Goal: Information Seeking & Learning: Learn about a topic

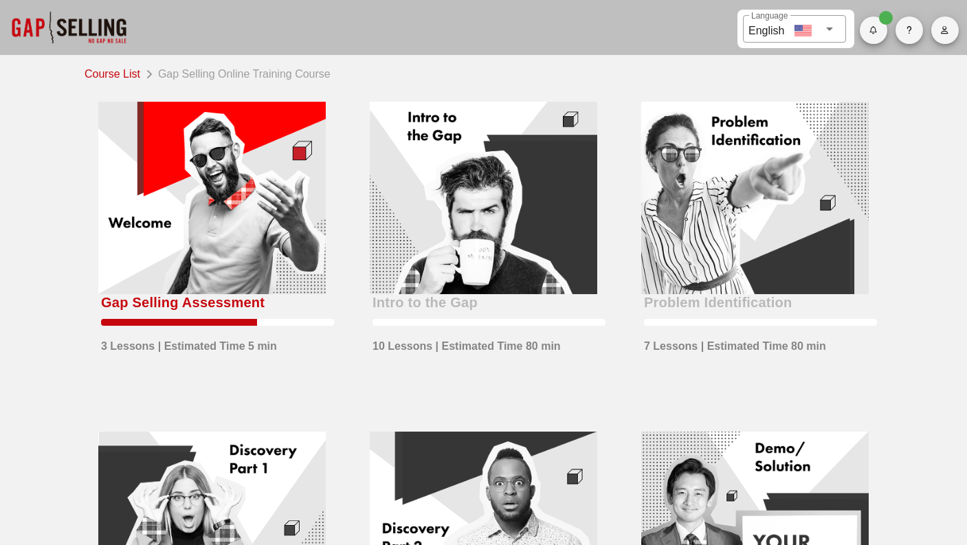
click at [190, 215] on div at bounding box center [212, 198] width 228 height 192
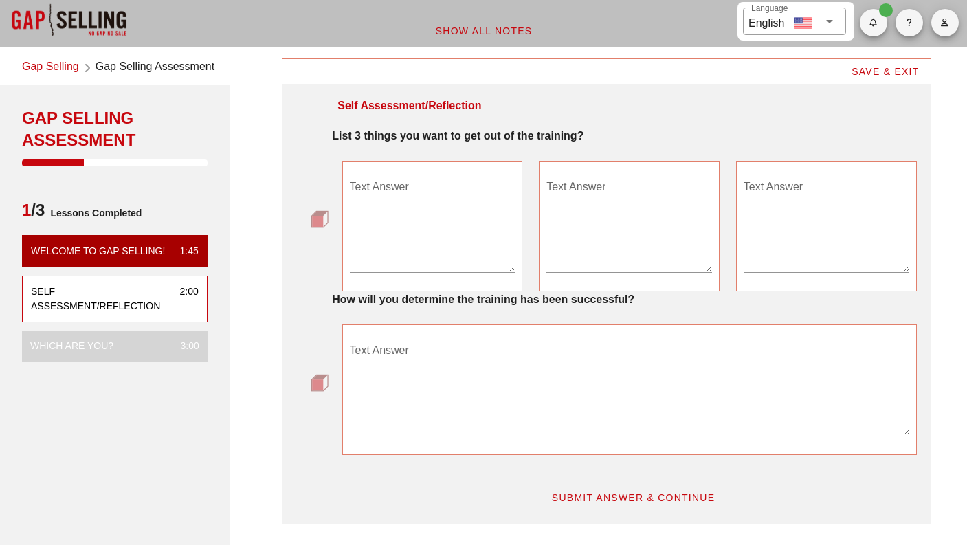
click at [404, 264] on textarea "Text Answer" at bounding box center [433, 224] width 166 height 96
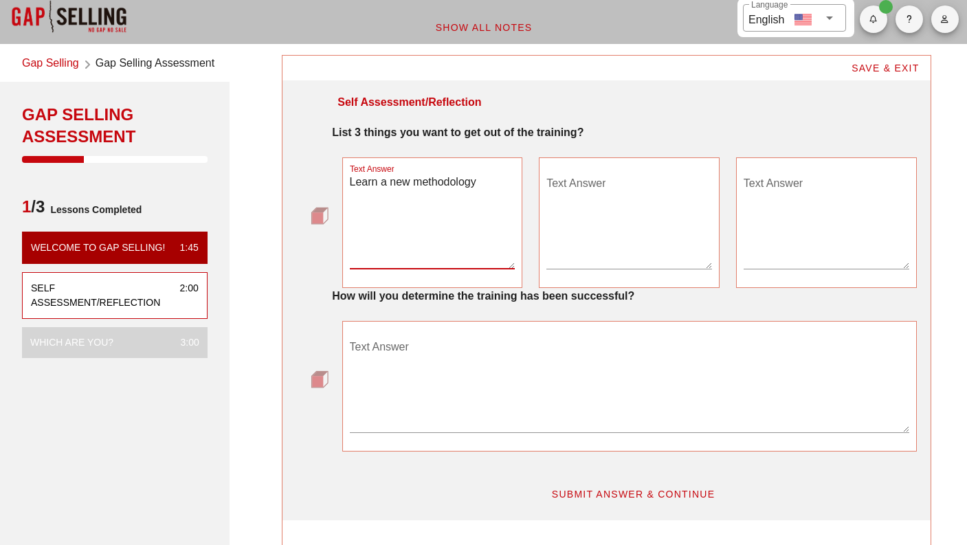
type textarea "Learn a new methodology"
click at [568, 228] on textarea "Text Answer" at bounding box center [630, 221] width 166 height 96
type textarea "Be able to teach it to others"
click at [805, 210] on textarea "Text Answer" at bounding box center [827, 221] width 166 height 96
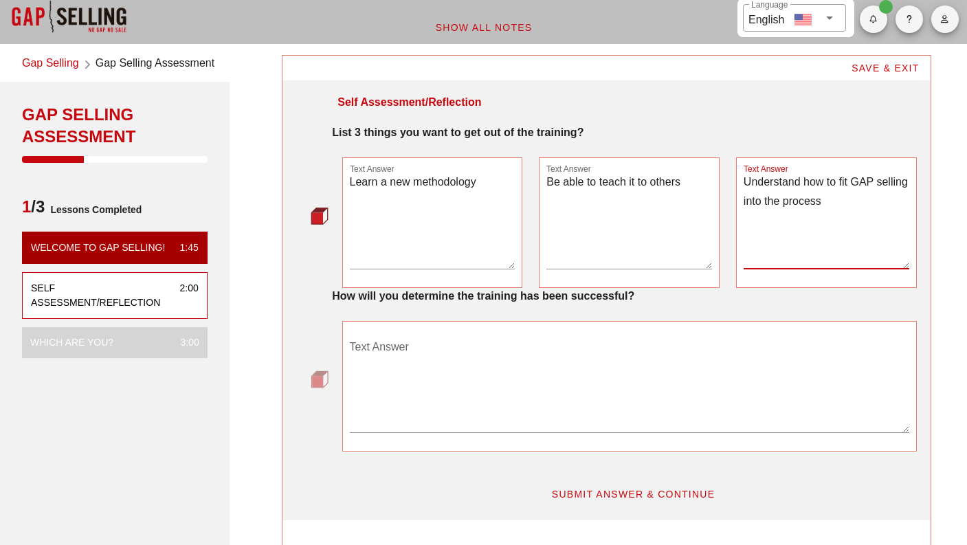
type textarea "Understand how to fit GAP selling into the process"
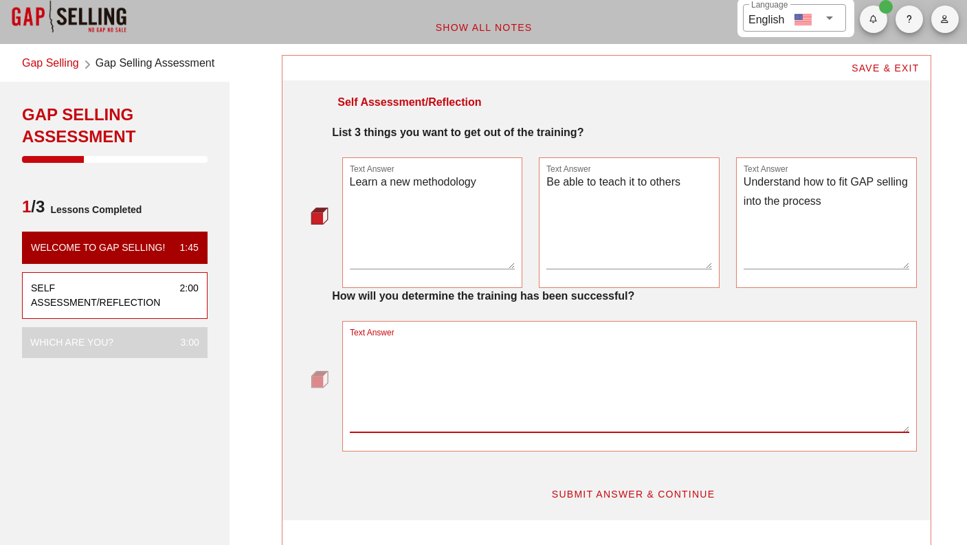
click at [448, 387] on textarea "Text Answer" at bounding box center [630, 384] width 560 height 96
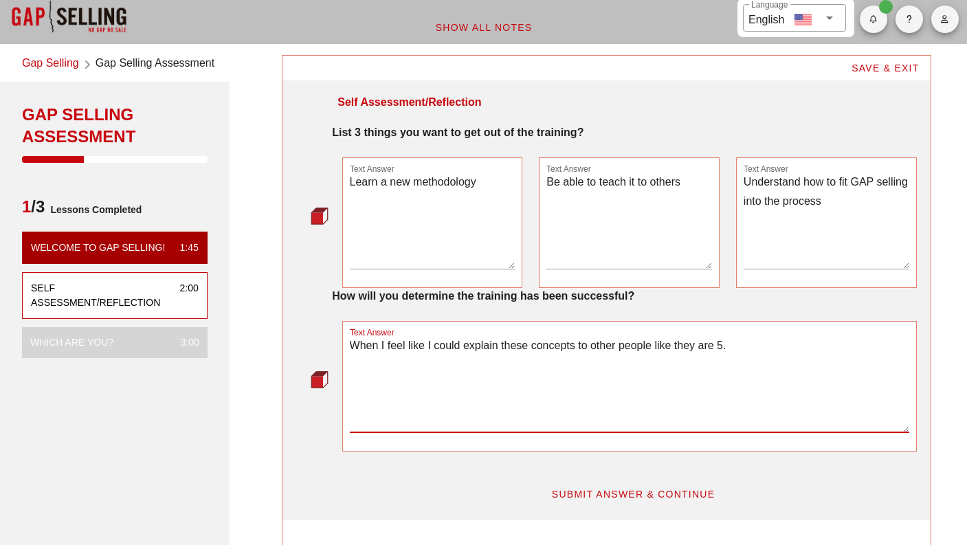
type textarea "When I feel like I could explain these concepts to other people like they are 5."
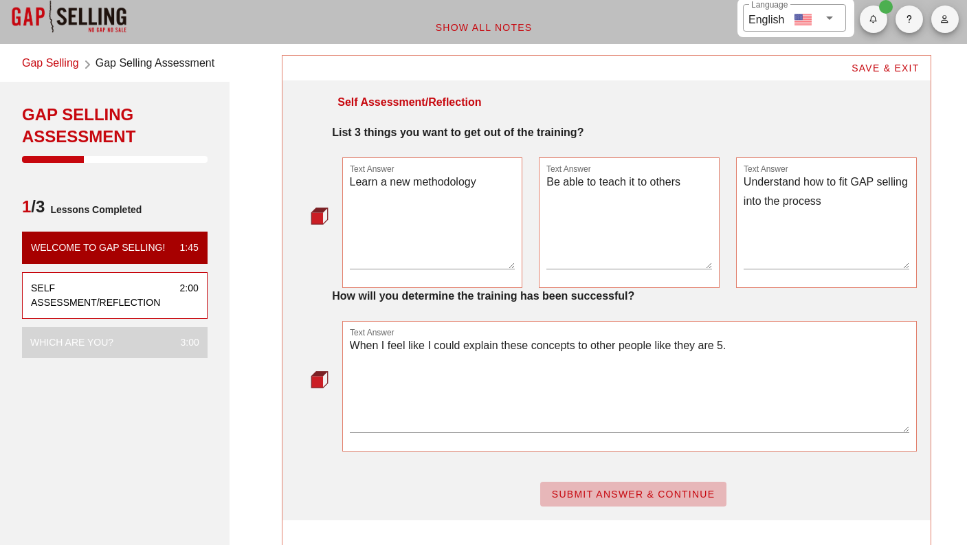
click at [565, 489] on span "SUBMIT ANSWER & CONTINUE" at bounding box center [633, 494] width 164 height 11
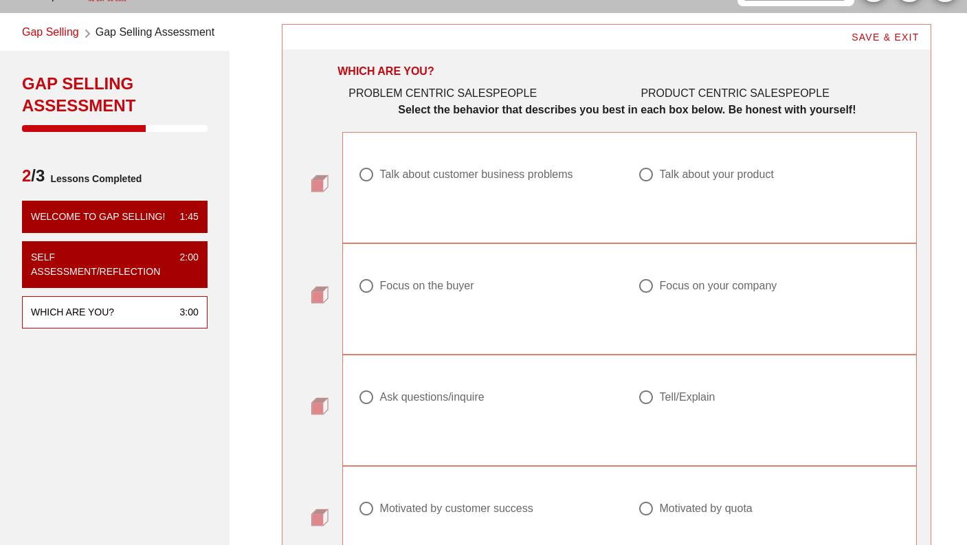
scroll to position [49, 0]
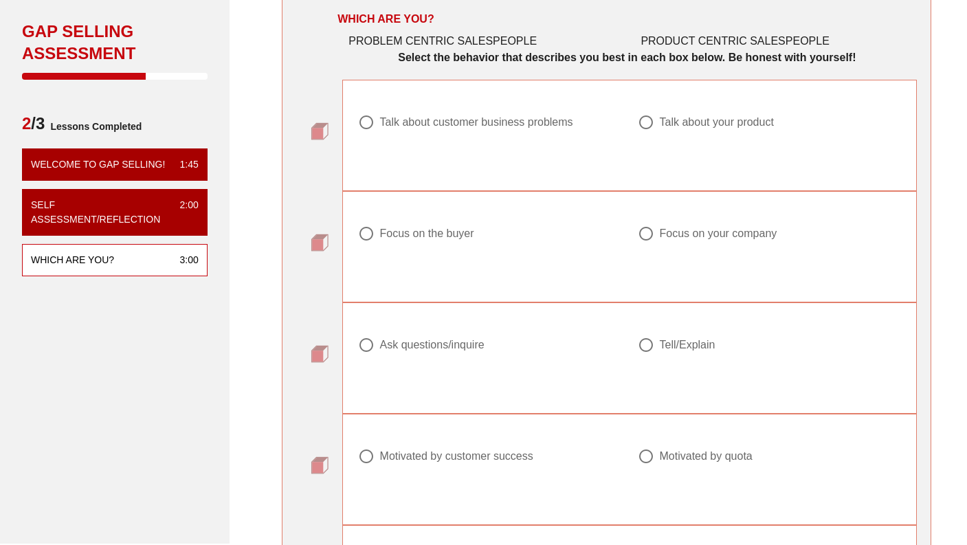
click at [409, 126] on div "Talk about customer business problems" at bounding box center [476, 122] width 193 height 14
radio input "true"
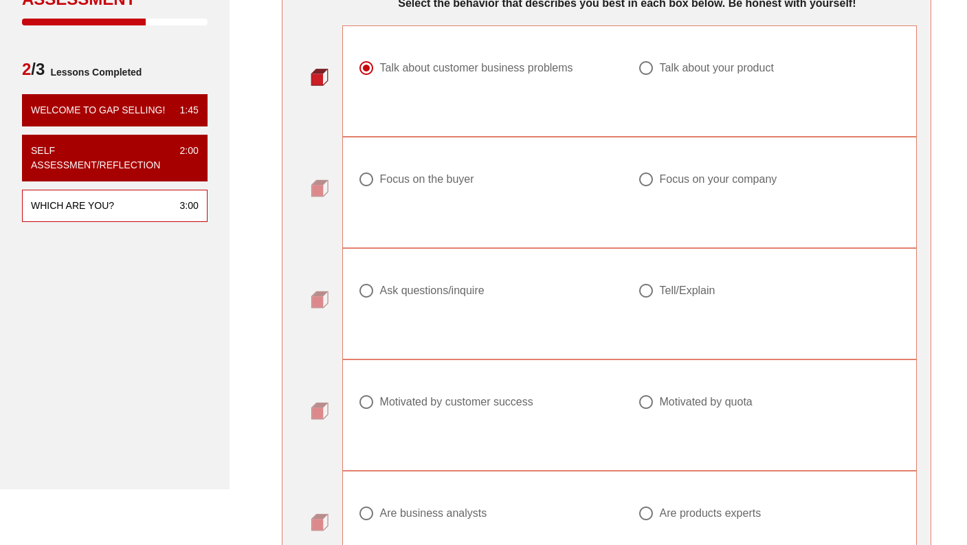
scroll to position [164, 0]
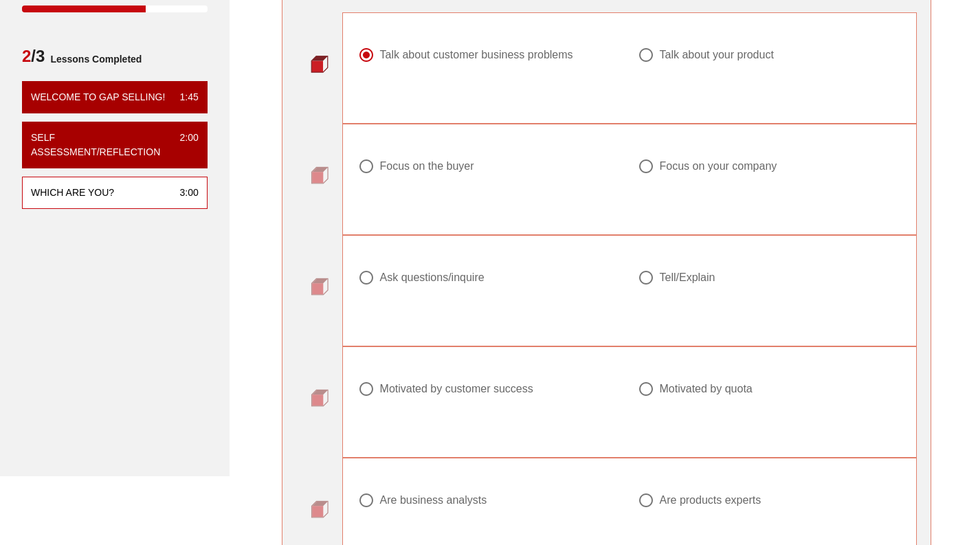
click at [400, 166] on div "Focus on the buyer" at bounding box center [427, 166] width 94 height 14
radio input "true"
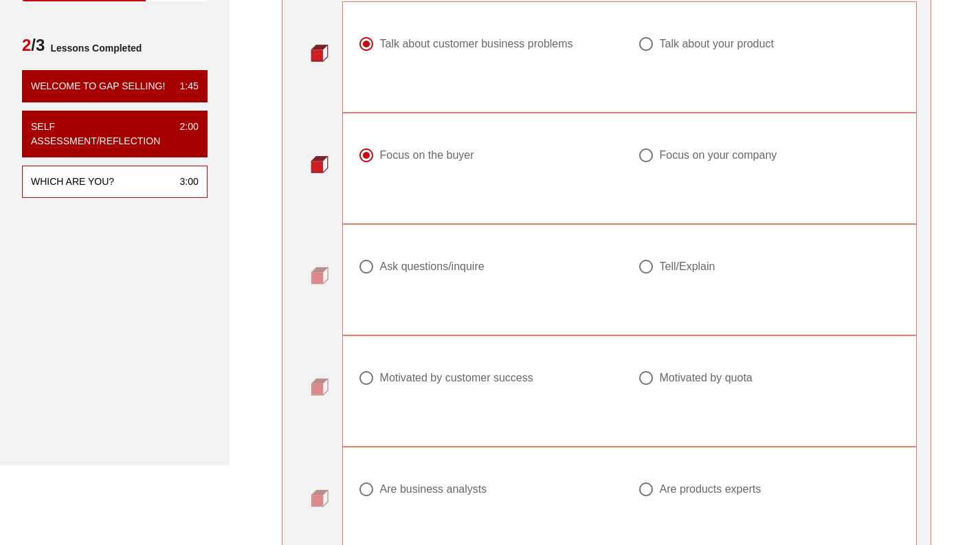
click at [657, 270] on div "Tell/Explain" at bounding box center [764, 266] width 252 height 16
radio input "true"
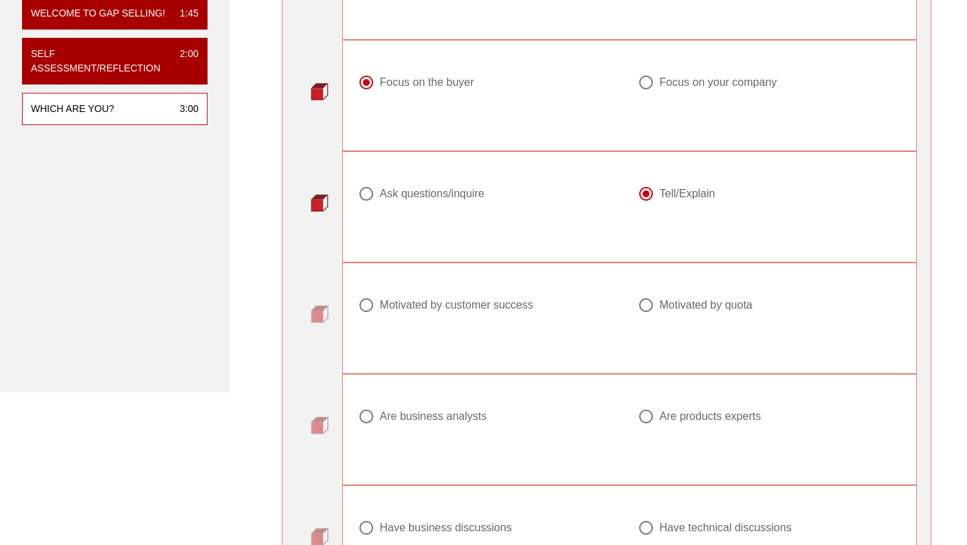
scroll to position [286, 0]
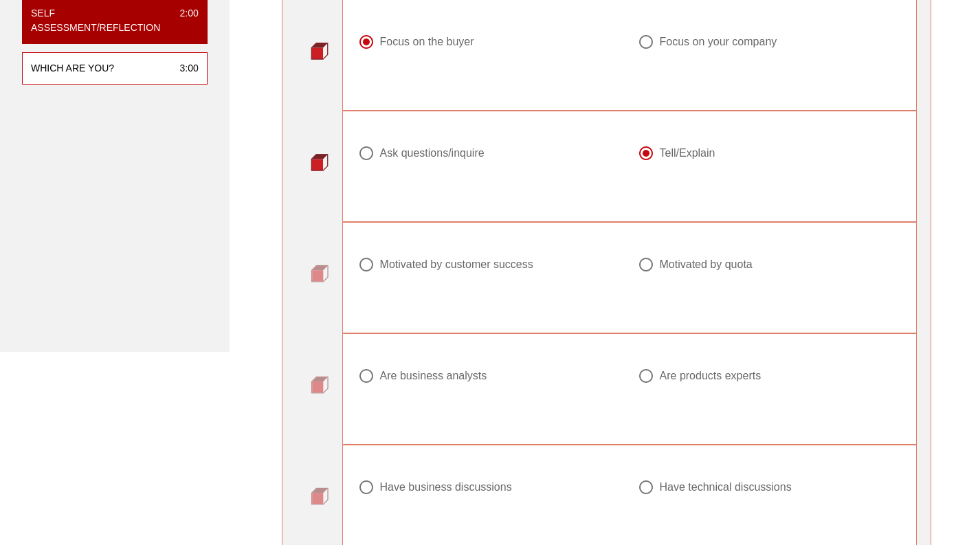
click at [657, 270] on div "Motivated by quota" at bounding box center [764, 264] width 252 height 16
radio input "true"
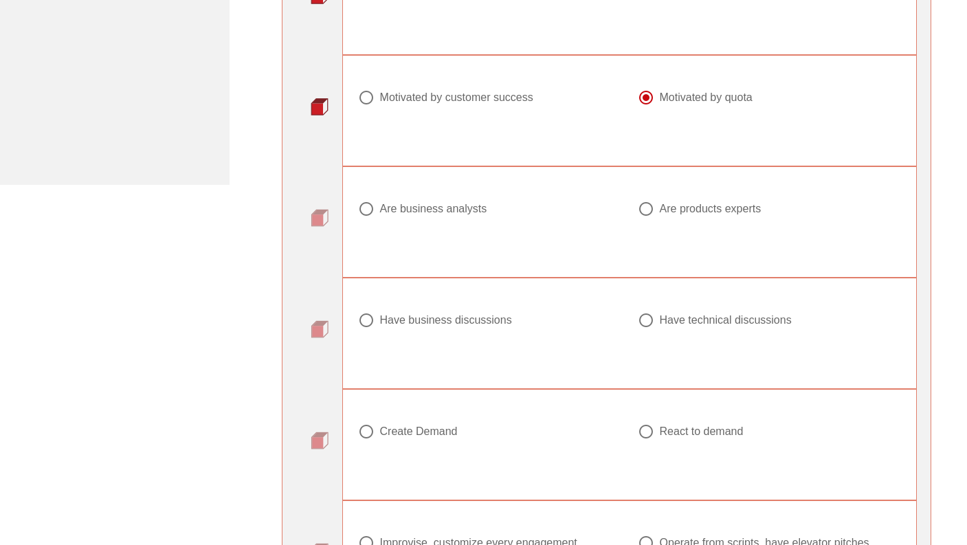
scroll to position [460, 0]
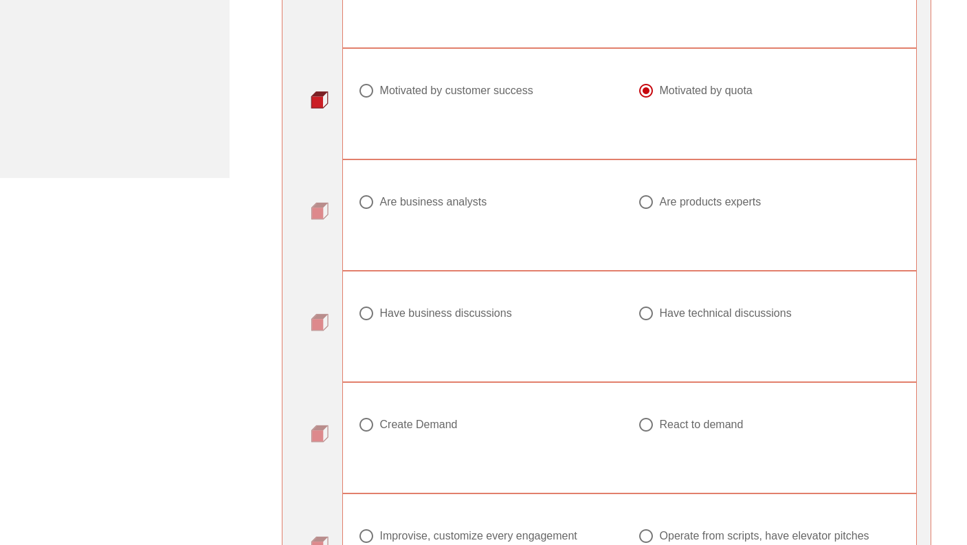
click at [428, 210] on div at bounding box center [489, 218] width 263 height 16
click at [358, 197] on div at bounding box center [366, 201] width 23 height 23
radio input "true"
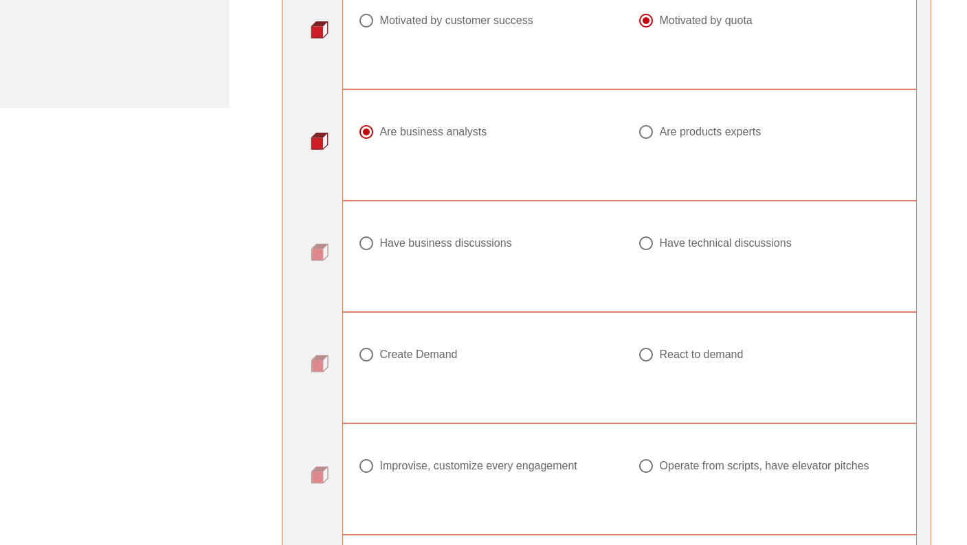
click at [400, 244] on div "Have business discussions" at bounding box center [446, 243] width 132 height 14
radio input "true"
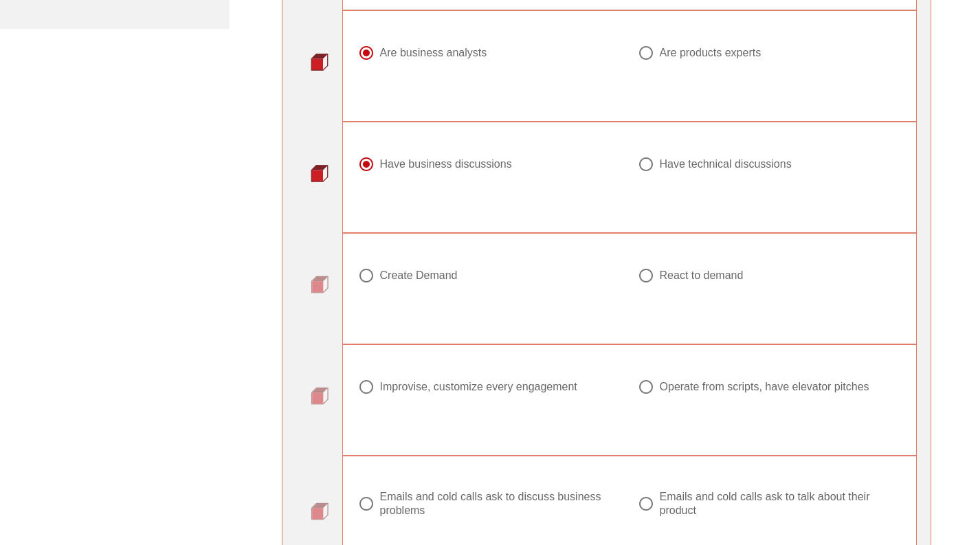
scroll to position [626, 0]
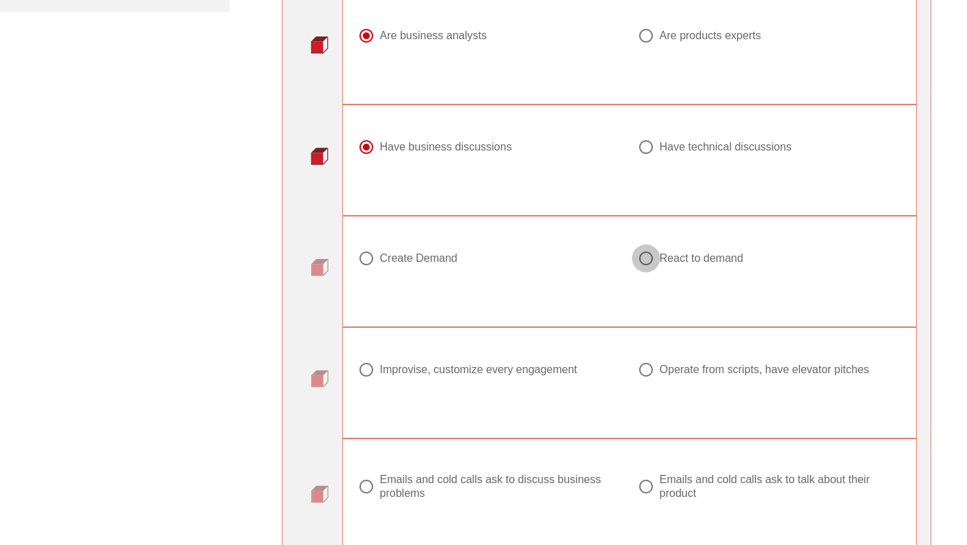
click at [641, 258] on div at bounding box center [645, 258] width 23 height 23
radio input "true"
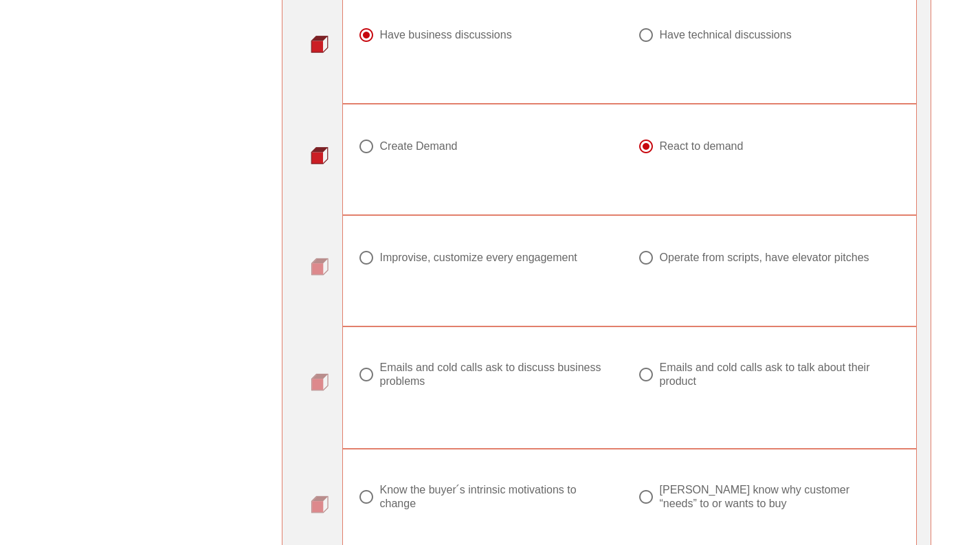
scroll to position [840, 0]
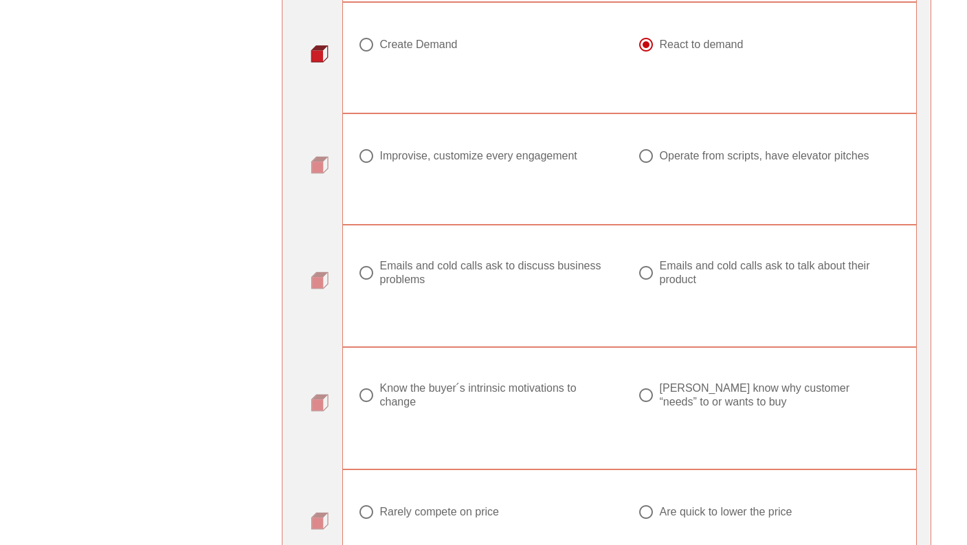
click at [417, 162] on div "Improvise, customize every engagement" at bounding box center [478, 156] width 197 height 14
radio input "true"
click at [489, 265] on div "Emails and cold calls ask to discuss business problems" at bounding box center [495, 272] width 230 height 27
radio input "true"
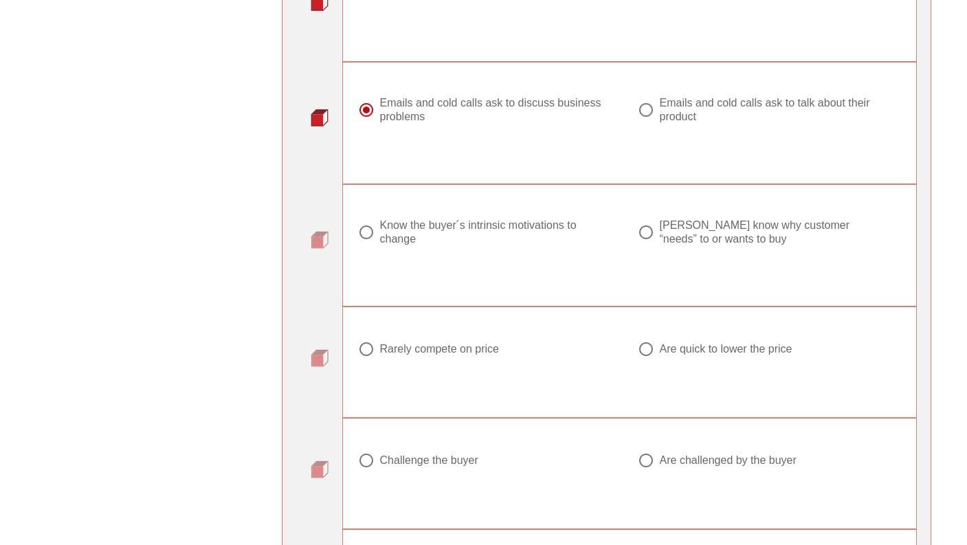
scroll to position [1035, 0]
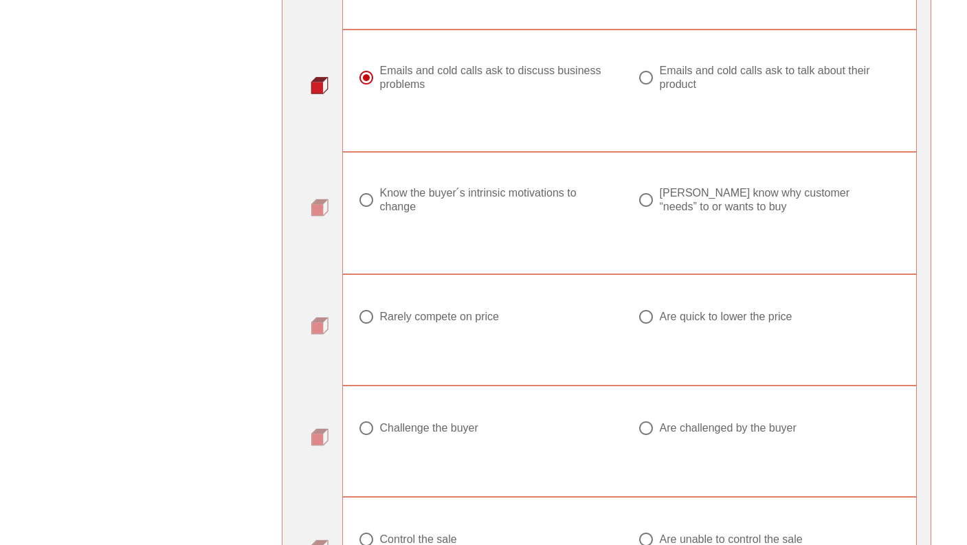
click at [640, 203] on div at bounding box center [645, 199] width 23 height 23
radio input "true"
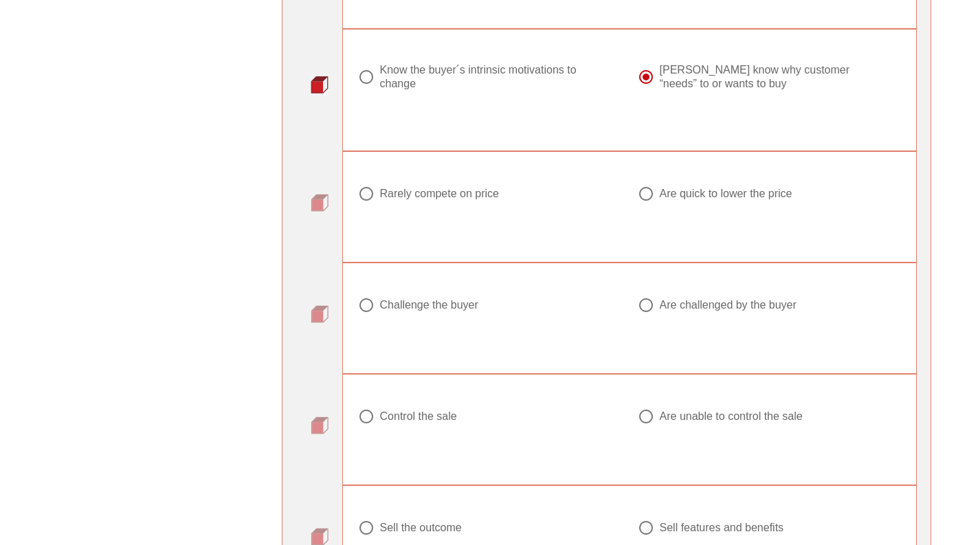
click at [417, 196] on div "Rarely compete on price" at bounding box center [439, 194] width 119 height 14
radio input "true"
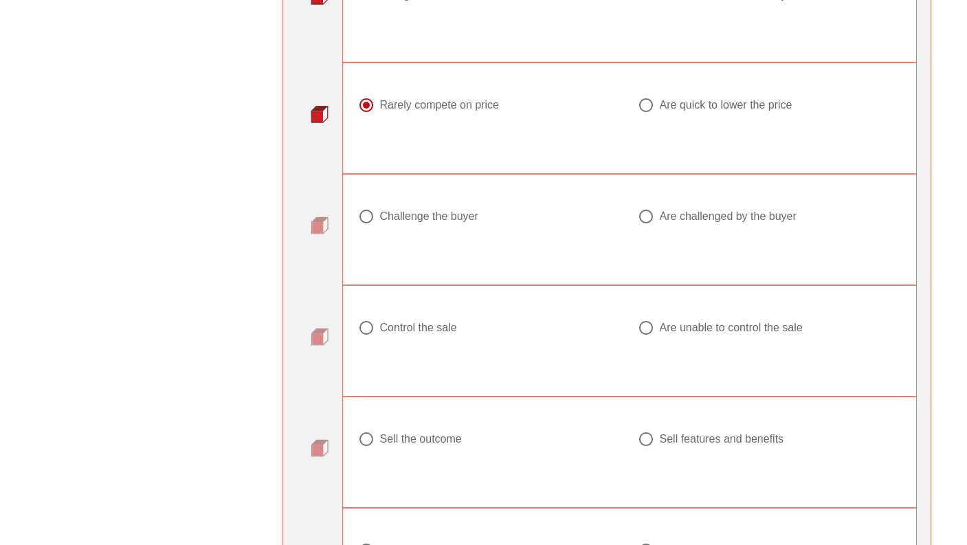
scroll to position [1253, 0]
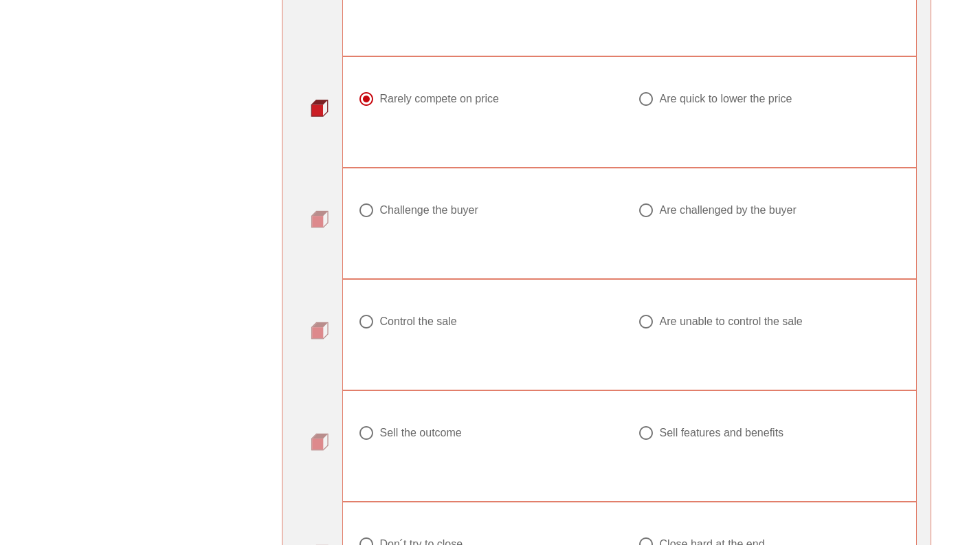
click at [678, 212] on div "Are challenged by the buyer" at bounding box center [728, 210] width 137 height 14
radio input "true"
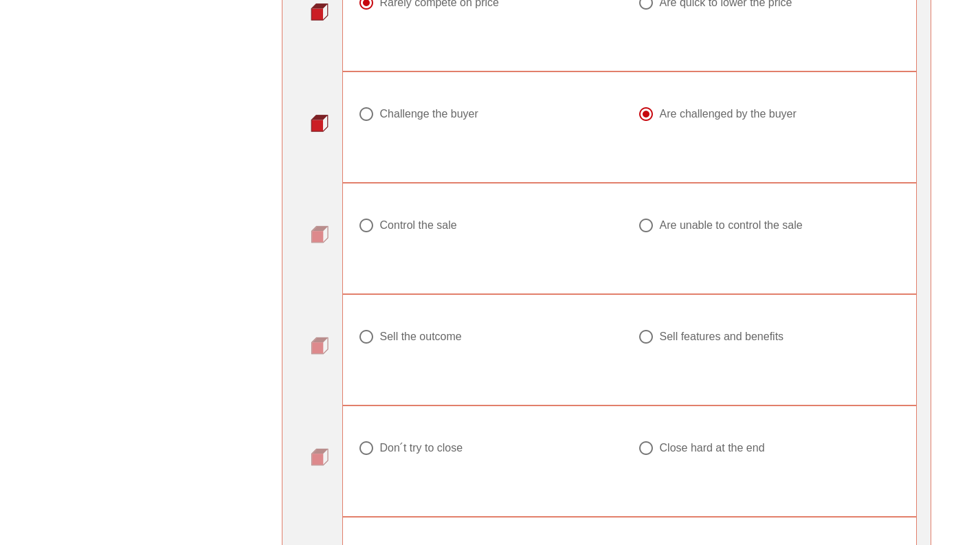
scroll to position [1369, 0]
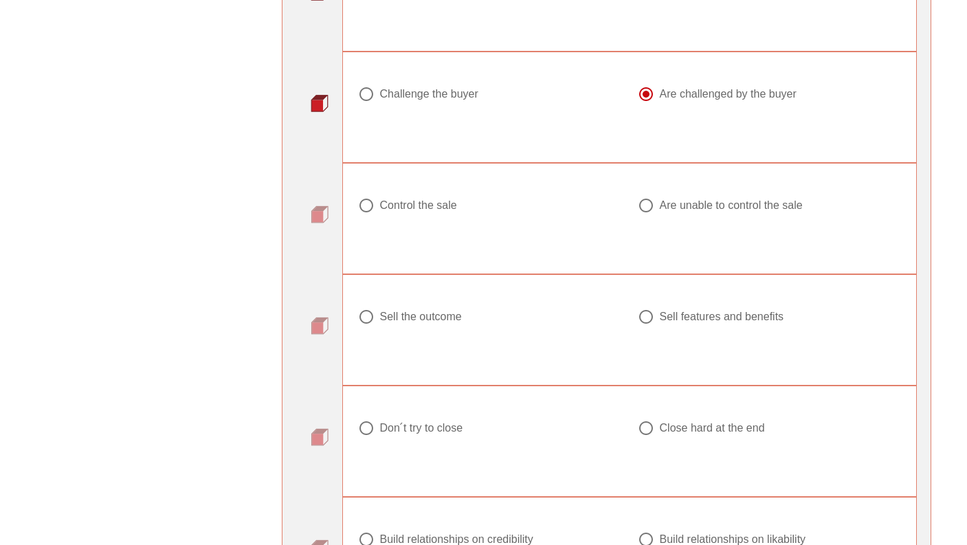
click at [679, 199] on div "Are unable to control the sale" at bounding box center [731, 206] width 143 height 14
radio input "true"
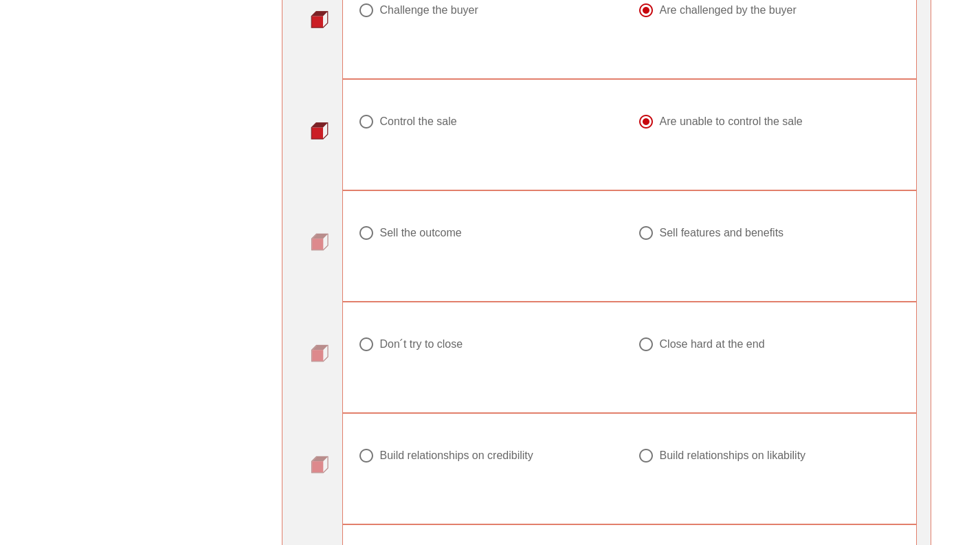
scroll to position [1567, 0]
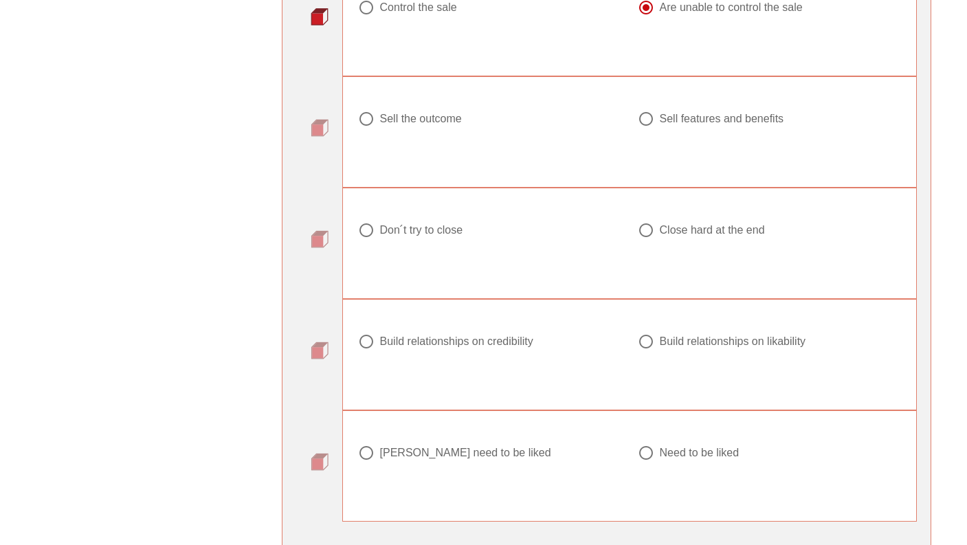
click at [658, 115] on div at bounding box center [645, 118] width 23 height 23
radio input "true"
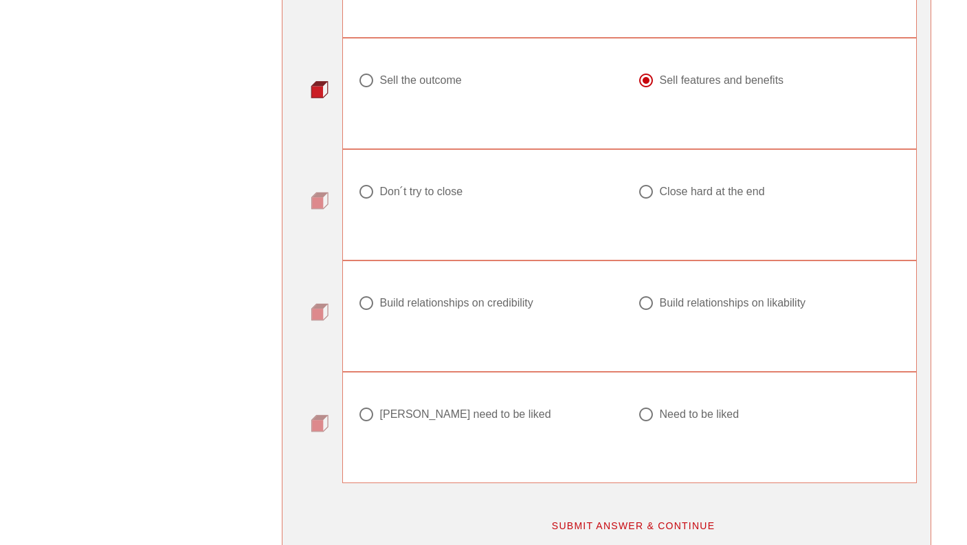
scroll to position [1619, 0]
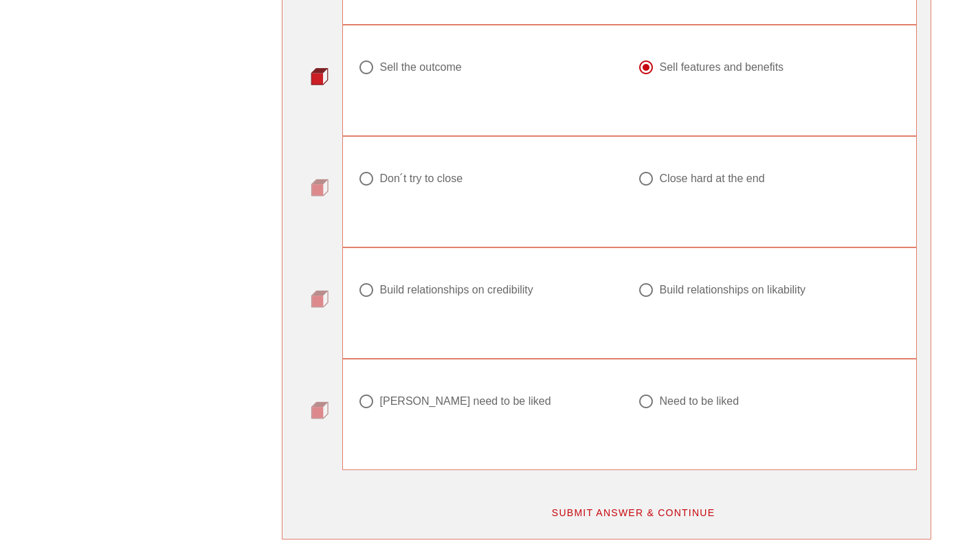
click at [463, 177] on div "Don ́t try to close" at bounding box center [421, 179] width 83 height 14
radio input "true"
click at [652, 285] on div at bounding box center [645, 289] width 23 height 23
radio input "true"
click at [641, 404] on div at bounding box center [645, 401] width 23 height 23
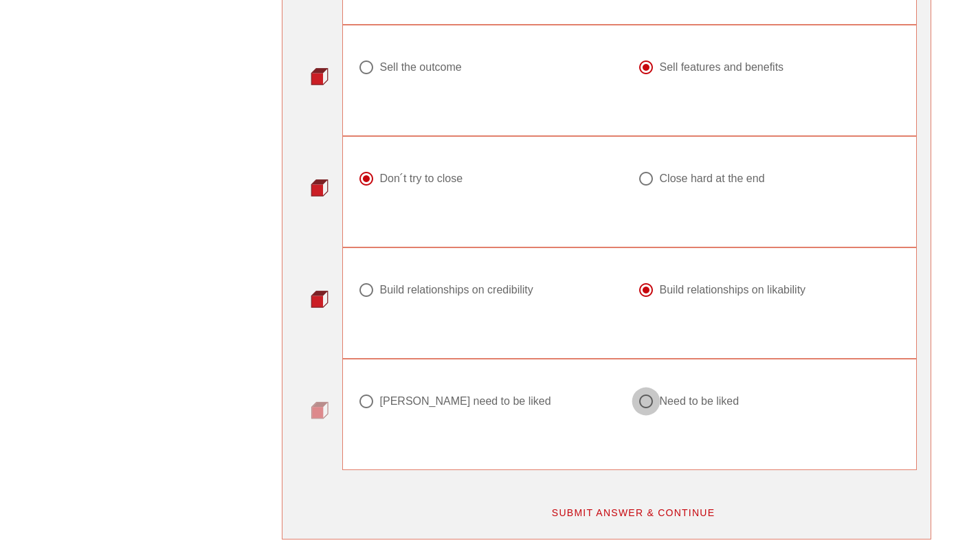
radio input "true"
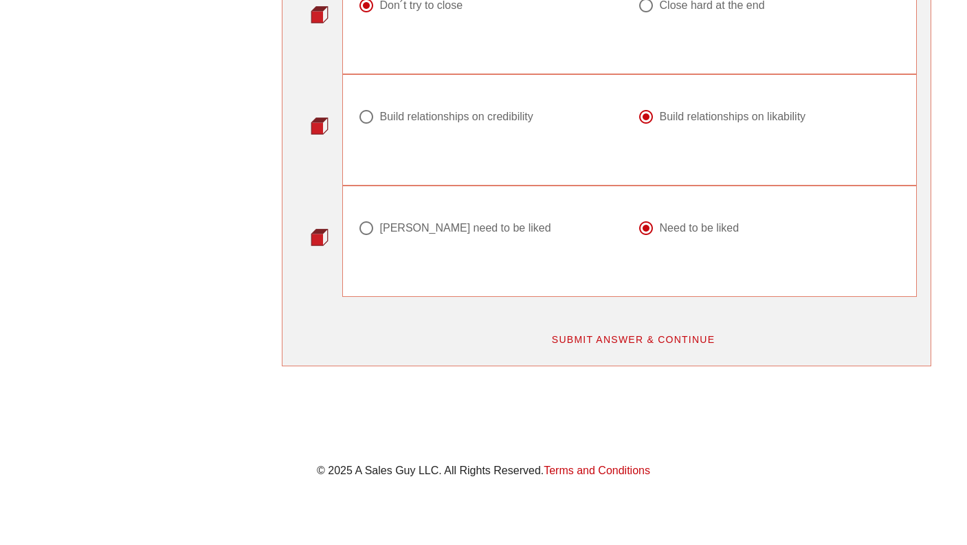
scroll to position [1826, 0]
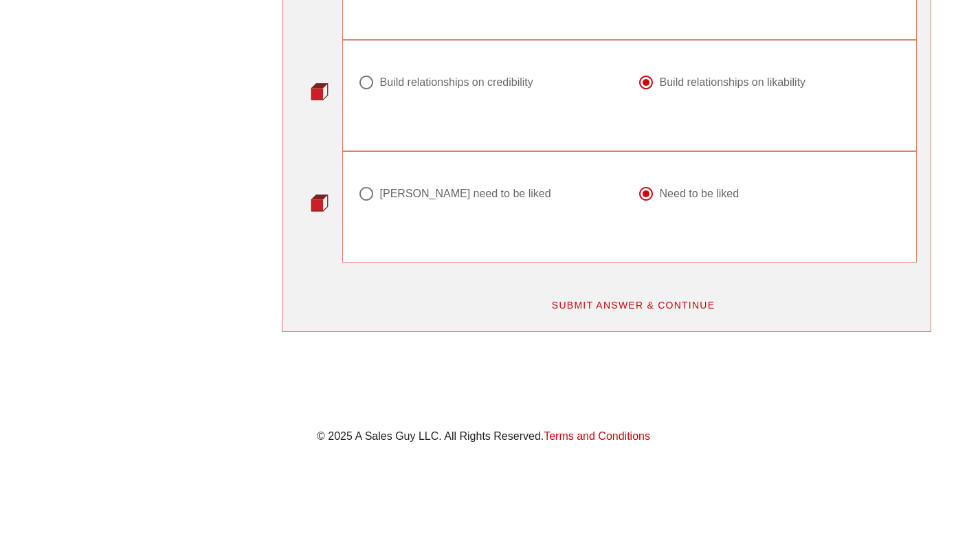
click at [640, 306] on span "SUBMIT ANSWER & CONTINUE" at bounding box center [633, 305] width 164 height 11
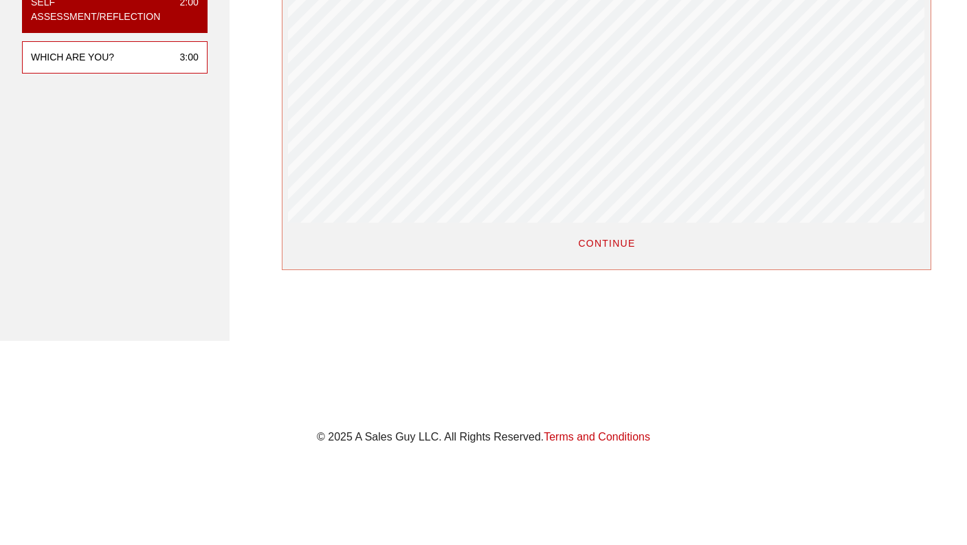
scroll to position [0, 0]
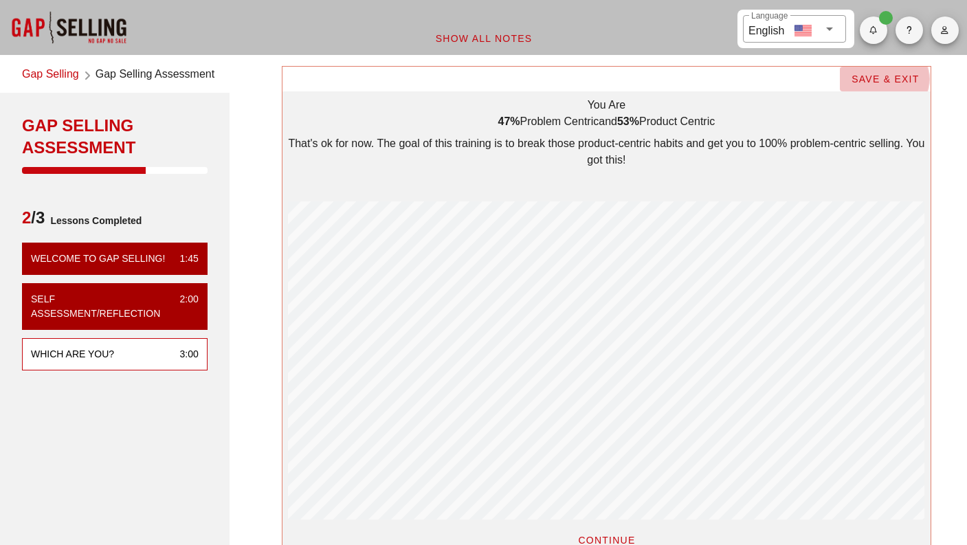
click at [866, 82] on span "SAVE & EXIT" at bounding box center [885, 79] width 69 height 11
